Goal: Task Accomplishment & Management: Manage account settings

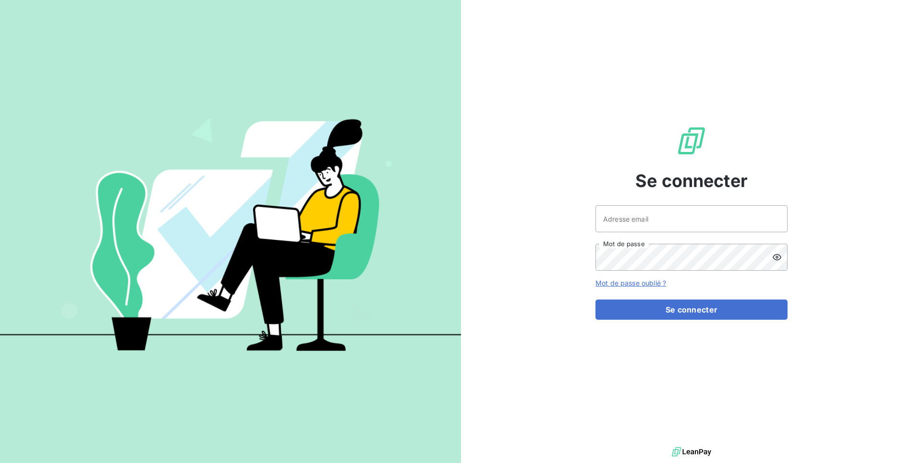
click at [626, 233] on div "Adresse email Mot de passe" at bounding box center [692, 237] width 192 height 65
click at [626, 228] on input "Adresse email" at bounding box center [692, 218] width 192 height 27
drag, startPoint x: 714, startPoint y: 219, endPoint x: 659, endPoint y: 223, distance: 54.9
click at [659, 223] on input "admin@aplexpertcomptable" at bounding box center [692, 218] width 192 height 27
type input "admin@aplexperts"
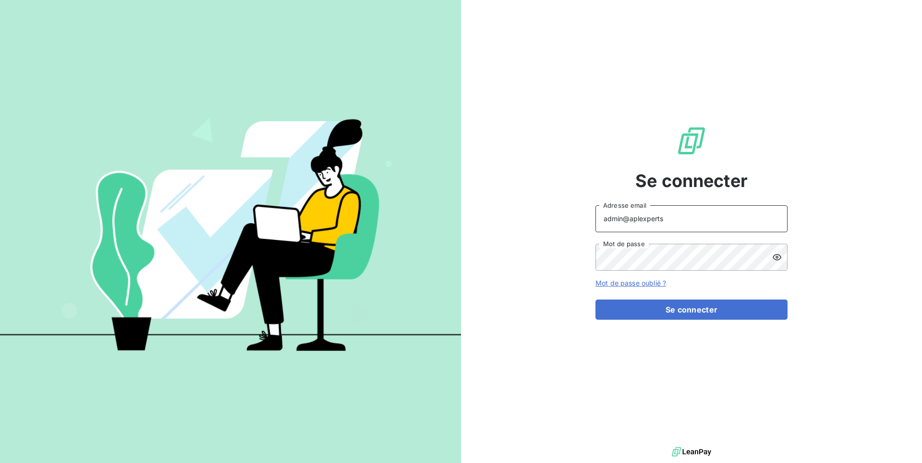
click at [596, 299] on button "Se connecter" at bounding box center [692, 309] width 192 height 20
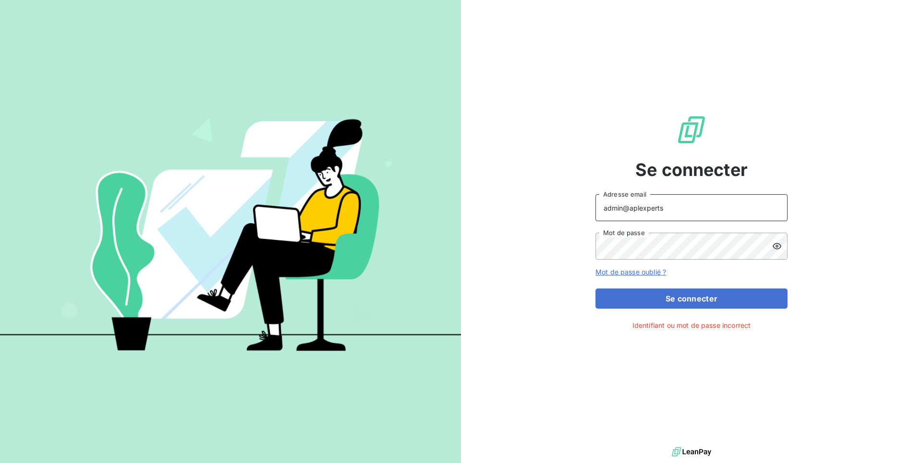
drag, startPoint x: 695, startPoint y: 208, endPoint x: 545, endPoint y: 200, distance: 150.6
click at [596, 200] on input "admin@aplexperts" at bounding box center [692, 207] width 192 height 27
click at [504, 397] on div "Se connecter Adresse email Mot de passe Mot de passe oublié ? Se connecter Iden…" at bounding box center [691, 222] width 461 height 444
